Goal: Task Accomplishment & Management: Complete application form

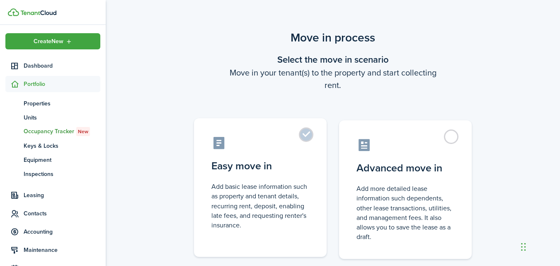
click at [245, 136] on control-radio-card-icon at bounding box center [261, 143] width 98 height 15
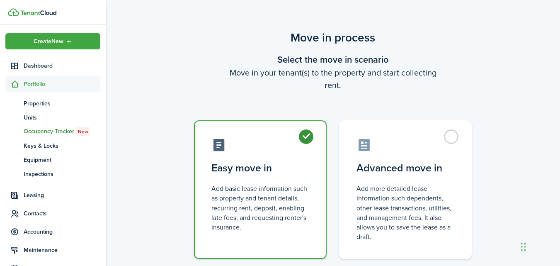
radio input "true"
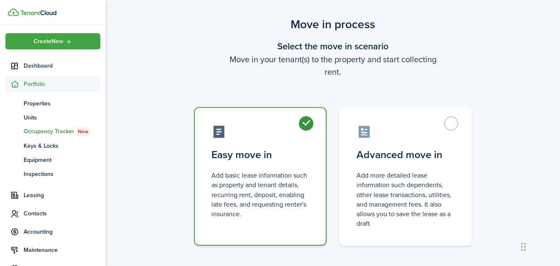
scroll to position [55, 0]
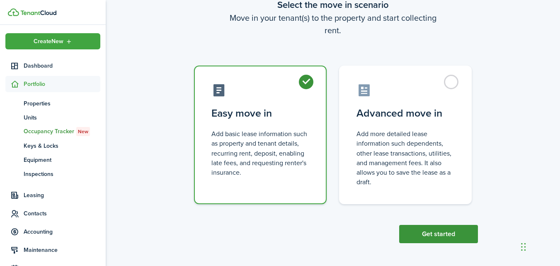
click at [447, 233] on button "Get started" at bounding box center [439, 234] width 79 height 18
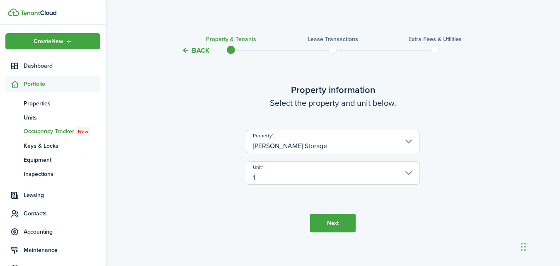
click at [330, 221] on button "Next" at bounding box center [333, 223] width 46 height 19
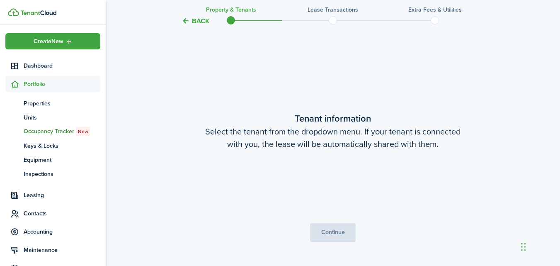
scroll to position [216, 0]
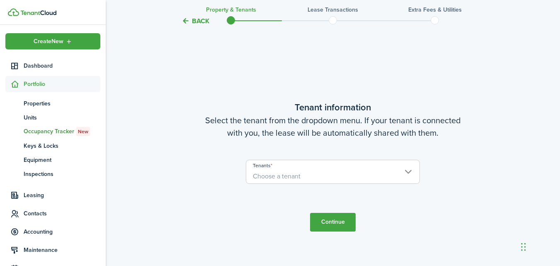
click at [326, 168] on input "Tenants" at bounding box center [332, 165] width 173 height 10
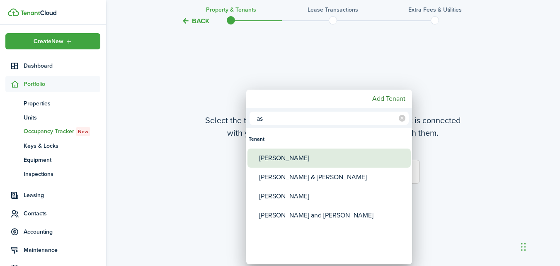
type input "as"
click at [301, 159] on div "[PERSON_NAME]" at bounding box center [332, 158] width 147 height 19
type input "[PERSON_NAME]"
click at [283, 155] on div "[PERSON_NAME]" at bounding box center [332, 158] width 147 height 19
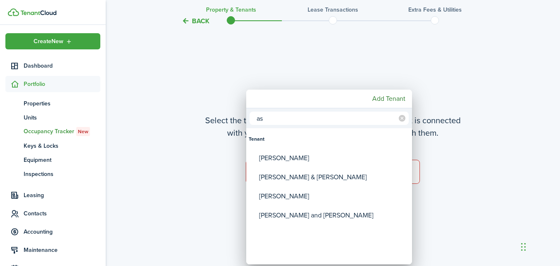
click at [509, 195] on div at bounding box center [280, 133] width 693 height 399
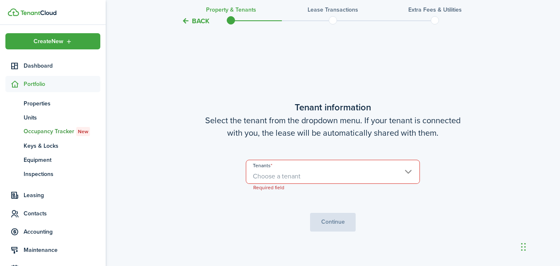
click at [341, 171] on span "Choose a tenant" at bounding box center [332, 176] width 173 height 14
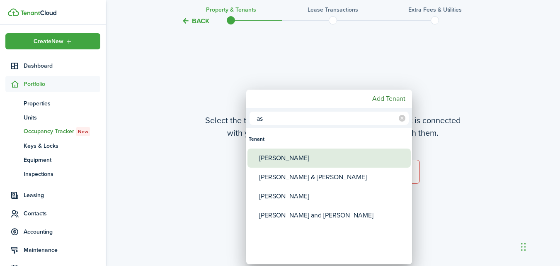
type input "as"
click at [283, 156] on div "[PERSON_NAME]" at bounding box center [332, 158] width 147 height 19
type input "[PERSON_NAME]"
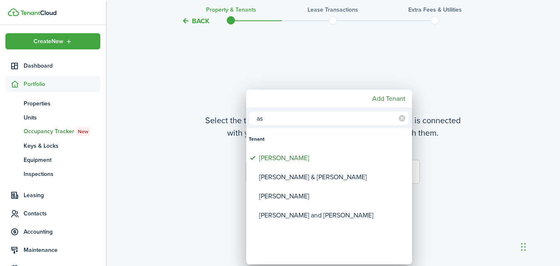
click at [517, 202] on div at bounding box center [280, 133] width 693 height 399
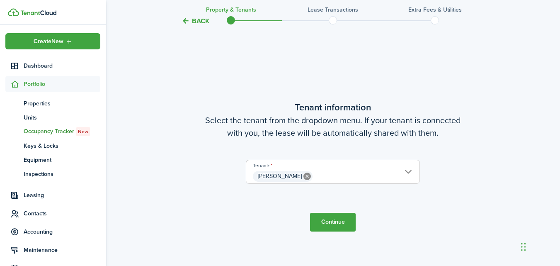
click at [342, 219] on button "Continue" at bounding box center [333, 222] width 46 height 19
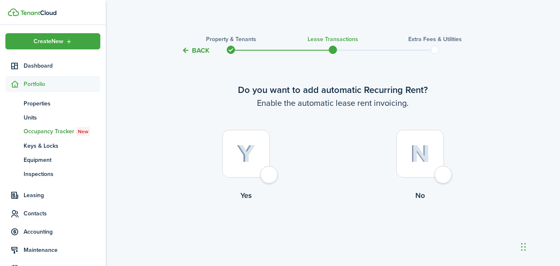
click at [251, 156] on img at bounding box center [246, 154] width 19 height 18
radio input "true"
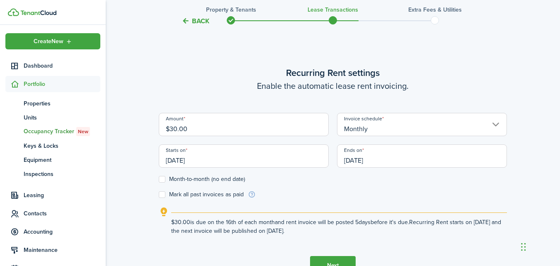
scroll to position [228, 0]
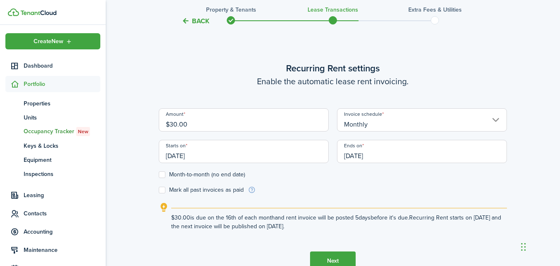
drag, startPoint x: 186, startPoint y: 121, endPoint x: 108, endPoint y: 108, distance: 78.7
click at [108, 108] on div "Back Property & Tenants Lease Transactions Extra fees & Utilities Do you want t…" at bounding box center [333, 50] width 455 height 498
type input "$0.01"
click at [161, 173] on label "Month-to-month (no end date)" at bounding box center [202, 174] width 86 height 7
click at [159, 175] on input "Month-to-month (no end date)" at bounding box center [158, 175] width 0 height 0
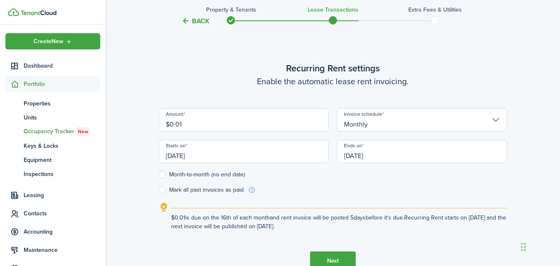
checkbox input "true"
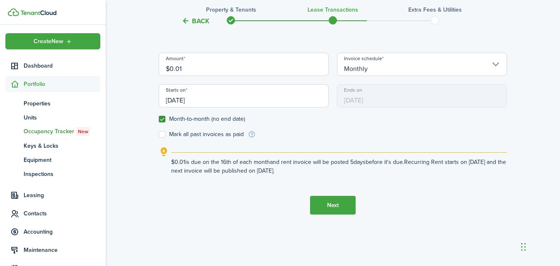
click at [326, 208] on button "Next" at bounding box center [333, 205] width 46 height 19
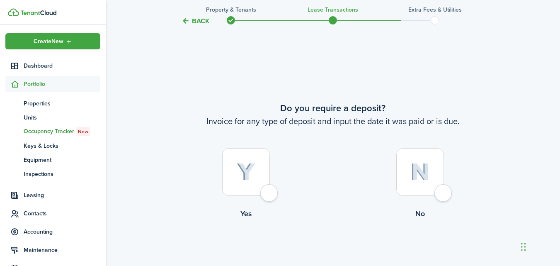
scroll to position [494, 0]
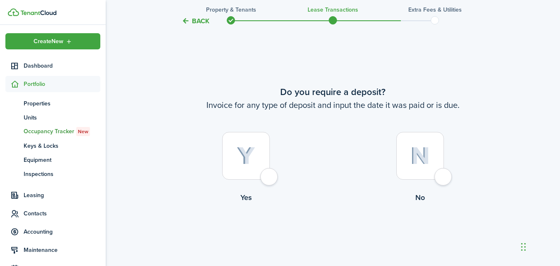
click at [412, 161] on img at bounding box center [420, 156] width 19 height 18
radio input "true"
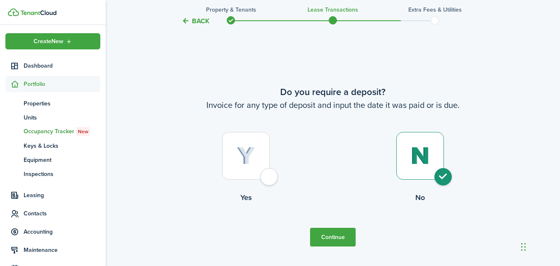
click at [327, 232] on button "Continue" at bounding box center [333, 237] width 46 height 19
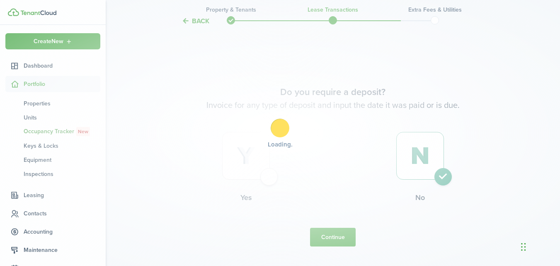
scroll to position [0, 0]
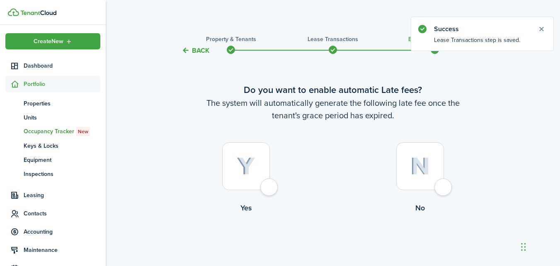
click at [422, 168] on img at bounding box center [420, 166] width 19 height 18
radio input "true"
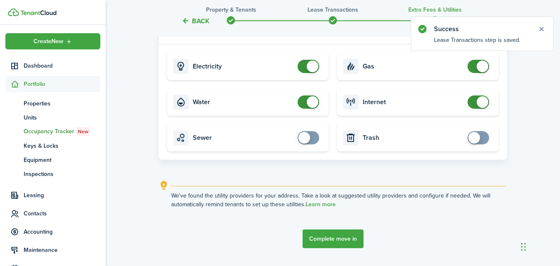
scroll to position [364, 0]
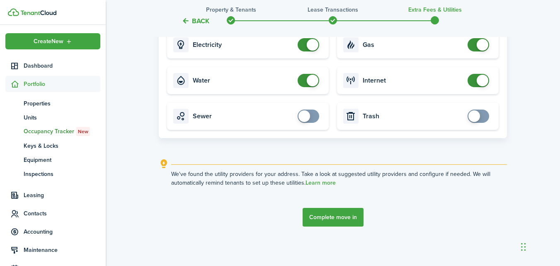
checkbox input "false"
click at [310, 80] on span at bounding box center [313, 81] width 12 height 12
checkbox input "false"
click at [305, 49] on span at bounding box center [309, 44] width 8 height 13
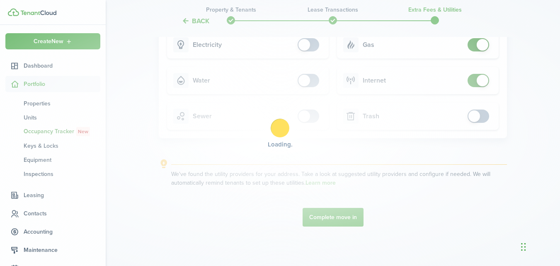
click at [478, 47] on div "Loading" at bounding box center [280, 133] width 560 height 266
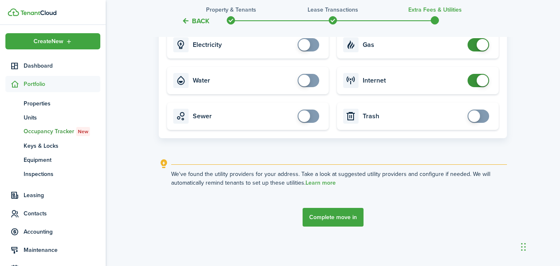
checkbox input "false"
click at [478, 48] on span at bounding box center [483, 45] width 12 height 12
checkbox input "false"
click at [476, 79] on span at bounding box center [479, 80] width 8 height 13
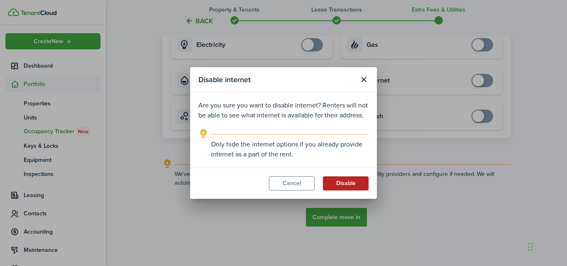
click at [348, 181] on button "Disable" at bounding box center [346, 183] width 46 height 14
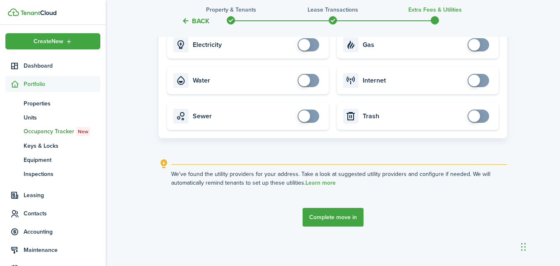
click at [341, 219] on button "Complete move in" at bounding box center [333, 217] width 61 height 19
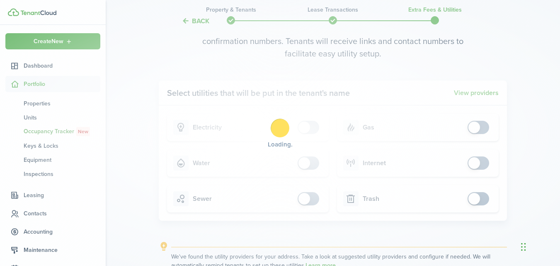
scroll to position [281, 0]
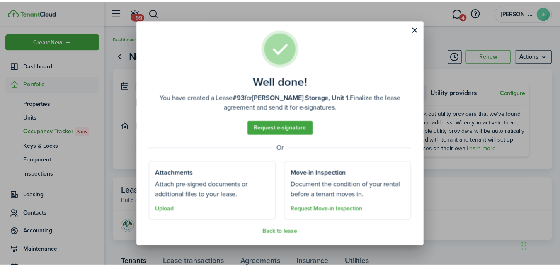
scroll to position [9, 0]
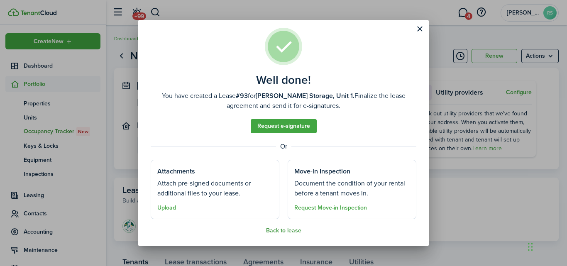
click at [292, 230] on button "Back to lease" at bounding box center [283, 230] width 35 height 7
